Goal: Information Seeking & Learning: Find contact information

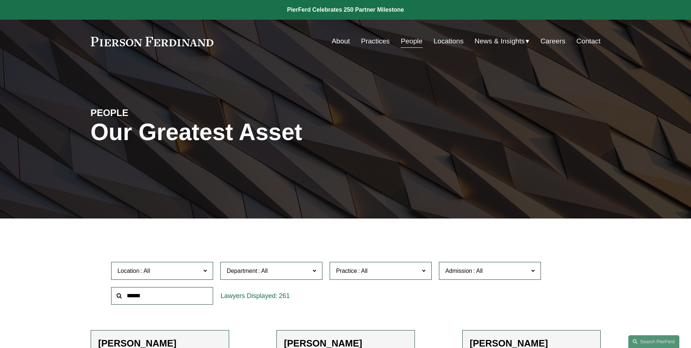
scroll to position [234, 0]
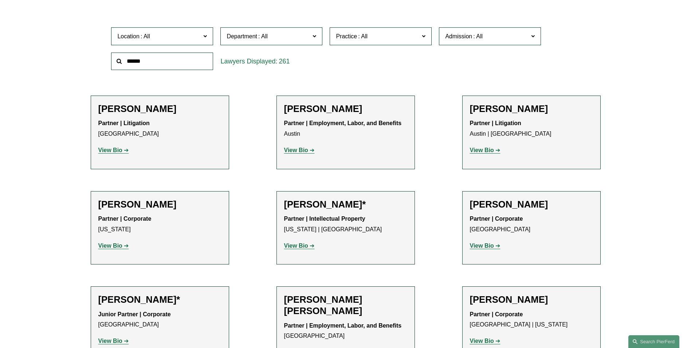
click at [155, 62] on input "text" at bounding box center [162, 61] width 102 height 18
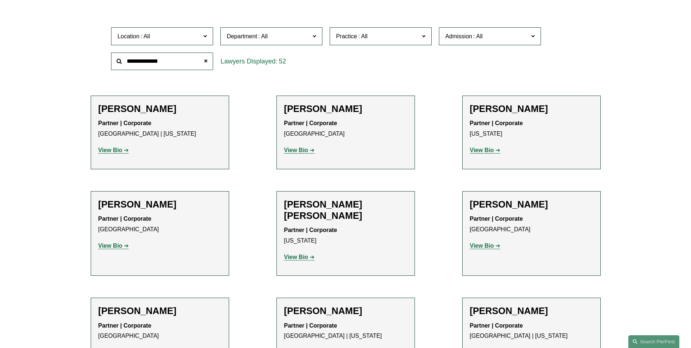
type input "**********"
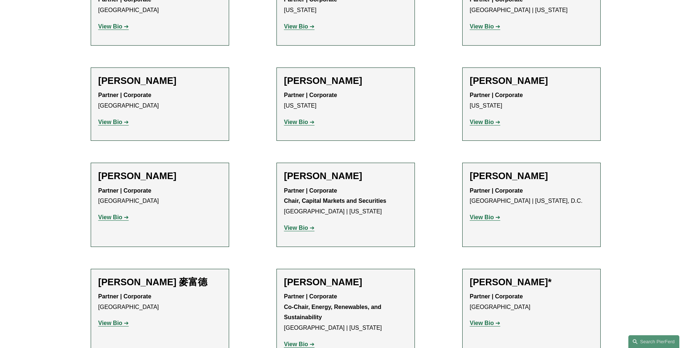
scroll to position [380, 0]
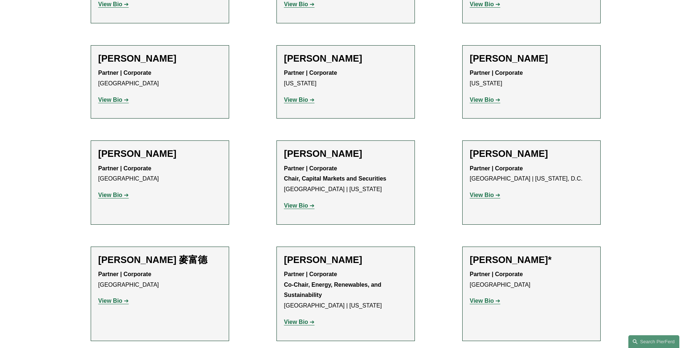
click at [298, 207] on strong "View Bio" at bounding box center [296, 205] width 24 height 6
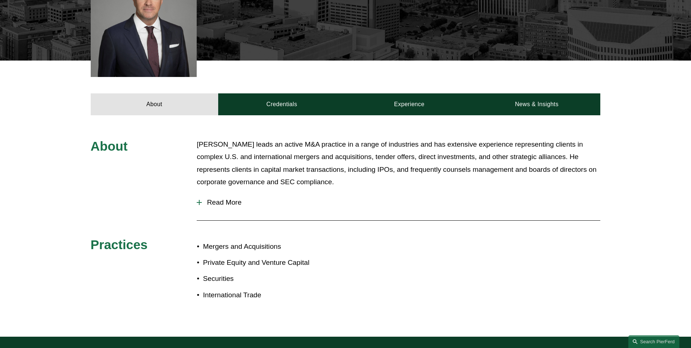
scroll to position [243, 0]
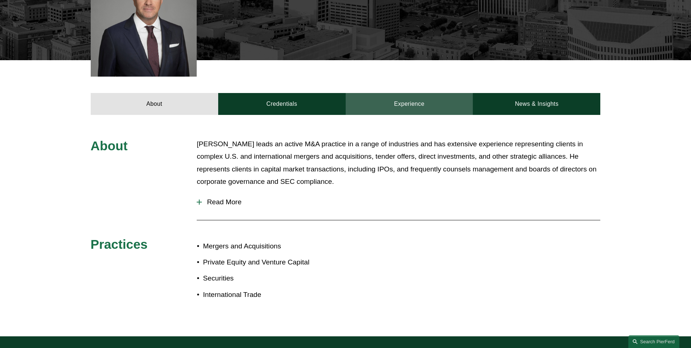
click at [415, 105] on link "Experience" at bounding box center [410, 104] width 128 height 22
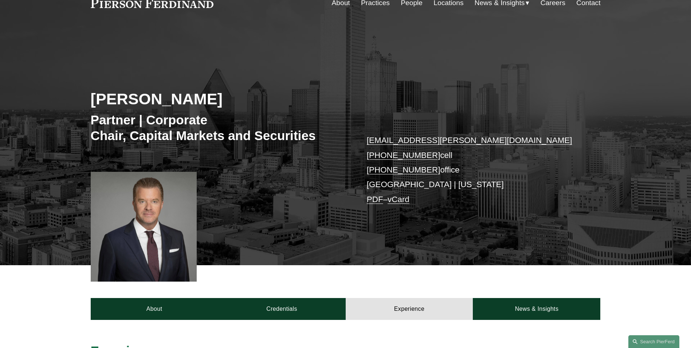
scroll to position [36, 0]
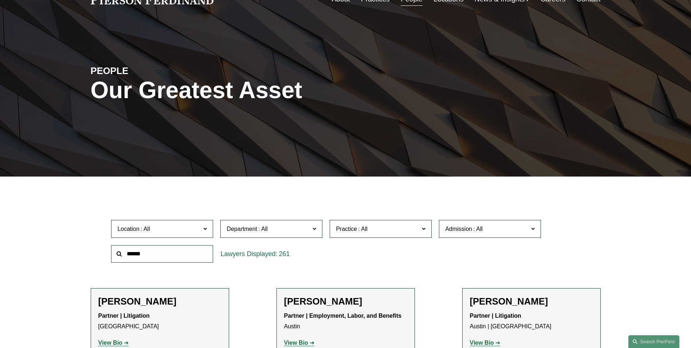
scroll to position [48, 0]
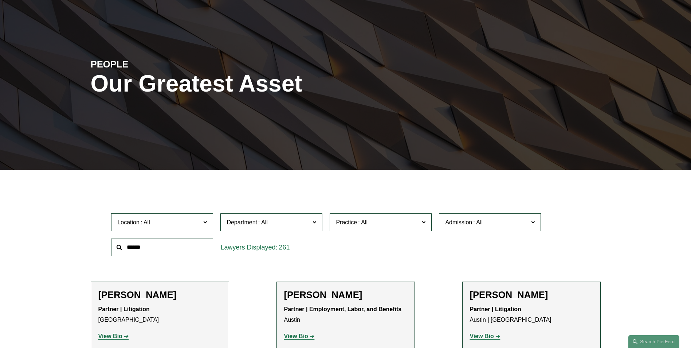
click at [164, 242] on input "text" at bounding box center [162, 247] width 102 height 18
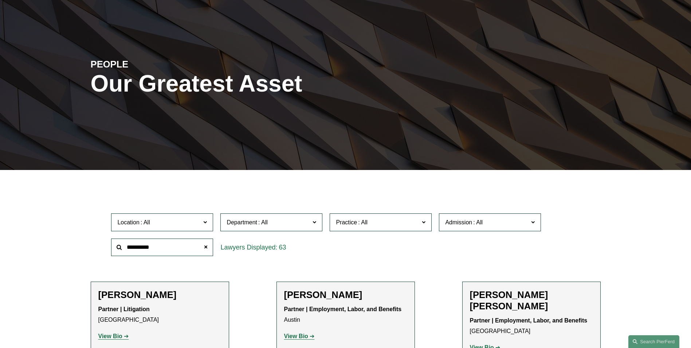
type input "**********"
click at [192, 218] on span "Location" at bounding box center [158, 222] width 83 height 10
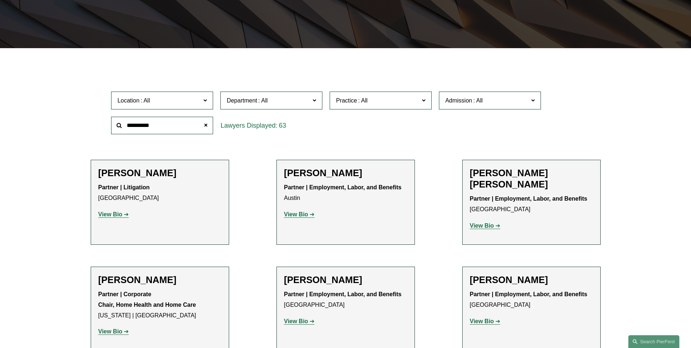
scroll to position [216, 0]
click at [0, 0] on link "[US_STATE]" at bounding box center [0, 0] width 0 height 0
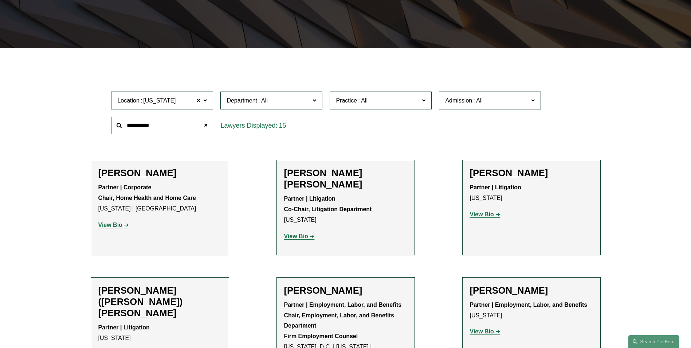
scroll to position [182, 0]
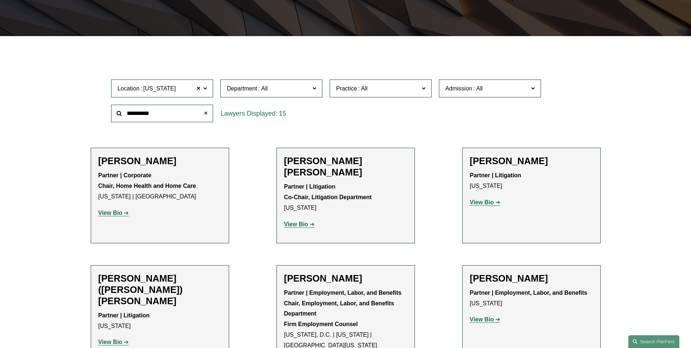
click at [203, 112] on span at bounding box center [206, 113] width 15 height 15
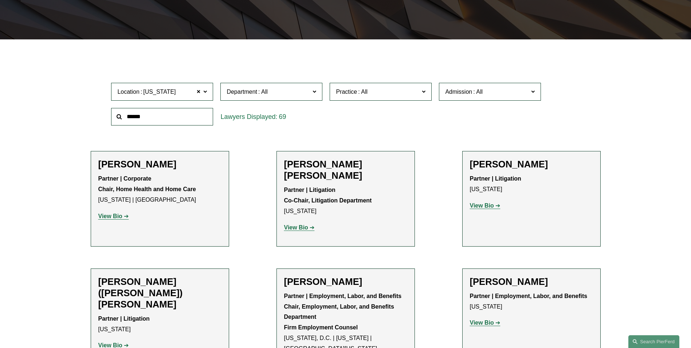
click at [160, 115] on input "text" at bounding box center [162, 117] width 102 height 18
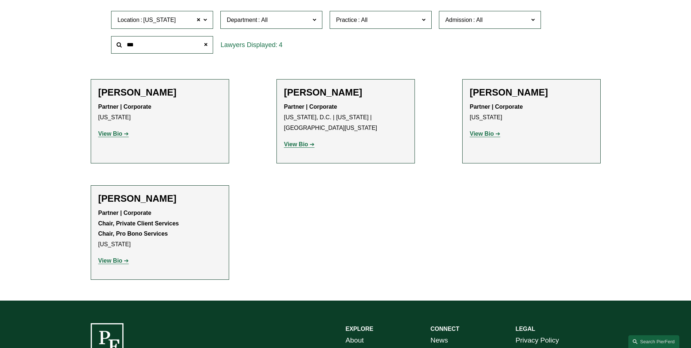
scroll to position [267, 0]
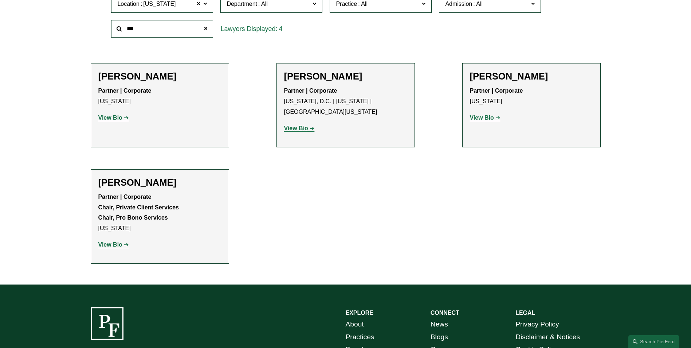
type input "***"
